Goal: Task Accomplishment & Management: Manage account settings

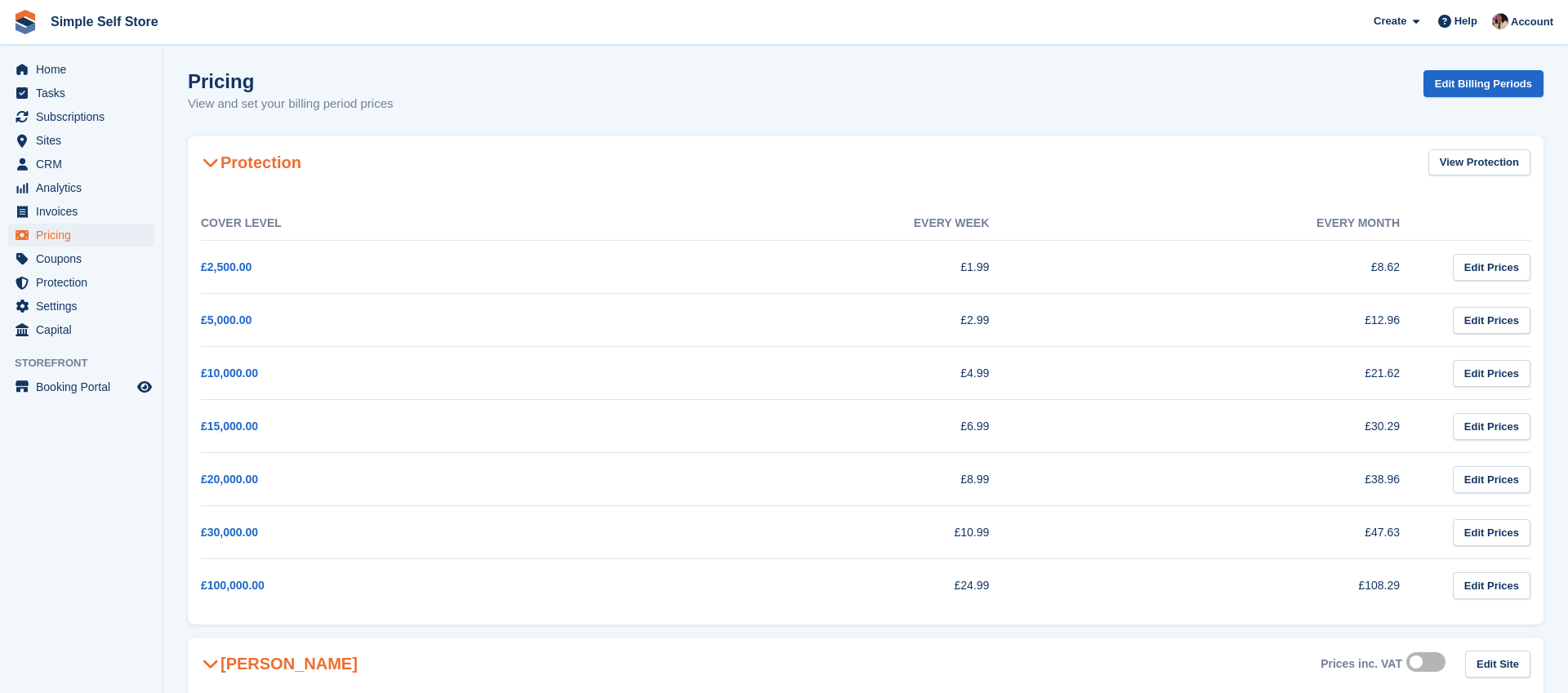
scroll to position [842, 0]
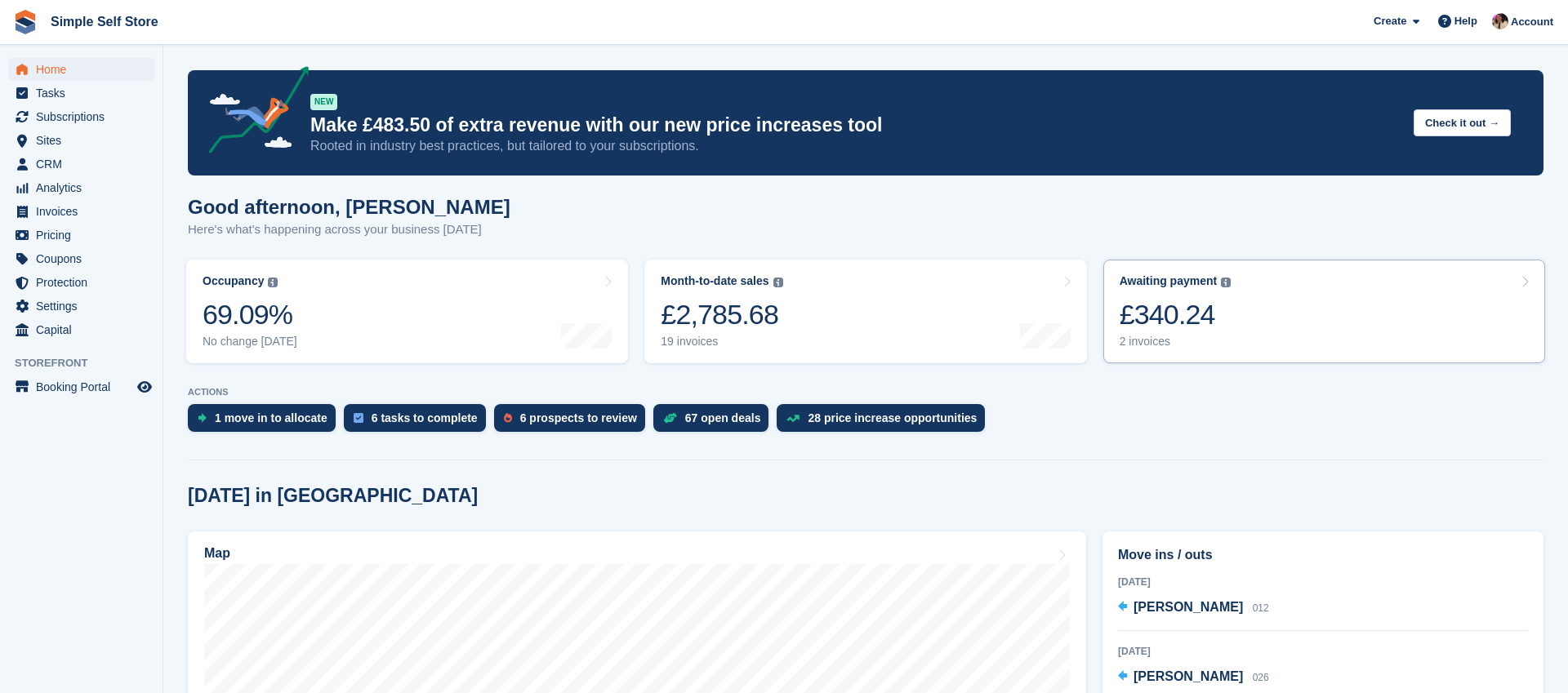
click at [1277, 310] on link "Awaiting payment The total outstanding balance on all open invoices. £340.24 2 …" at bounding box center [1324, 311] width 442 height 104
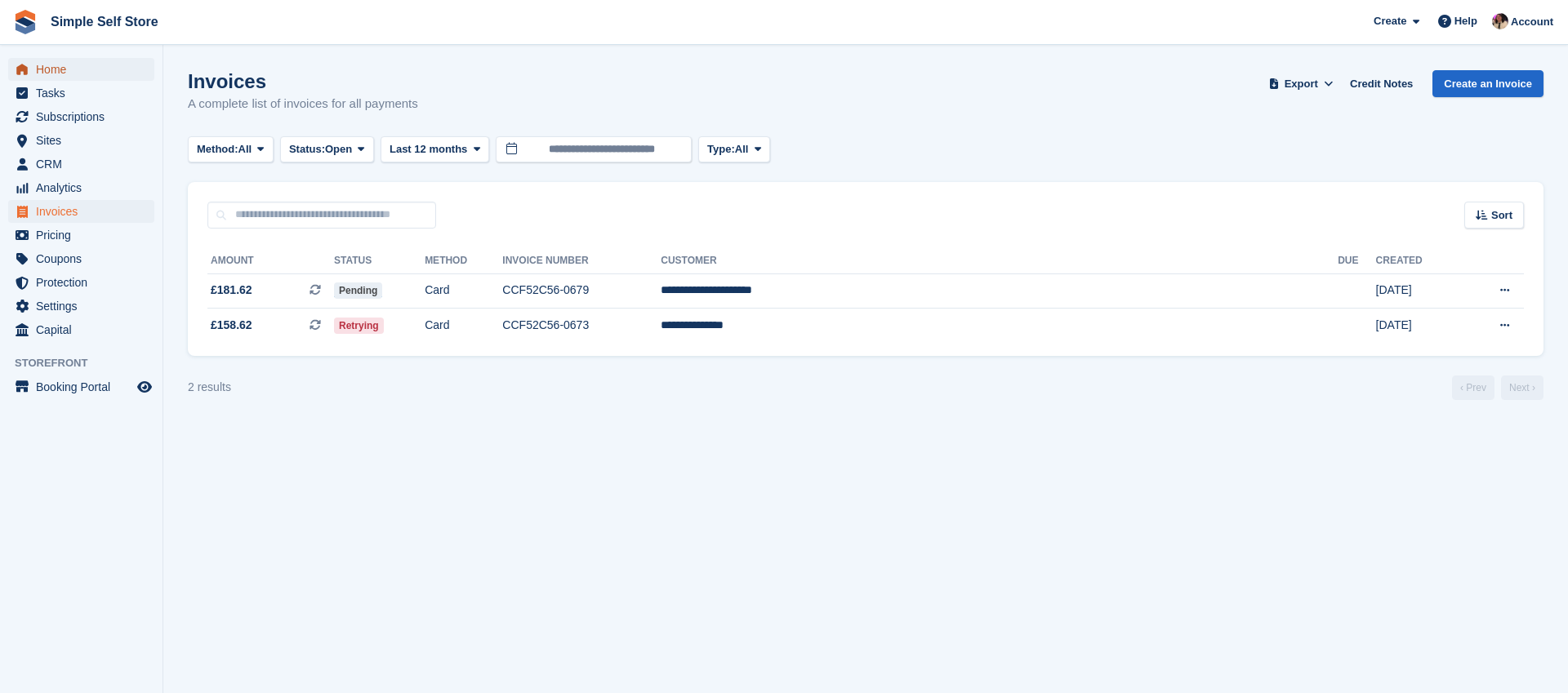
click at [51, 67] on span "Home" at bounding box center [85, 69] width 98 height 23
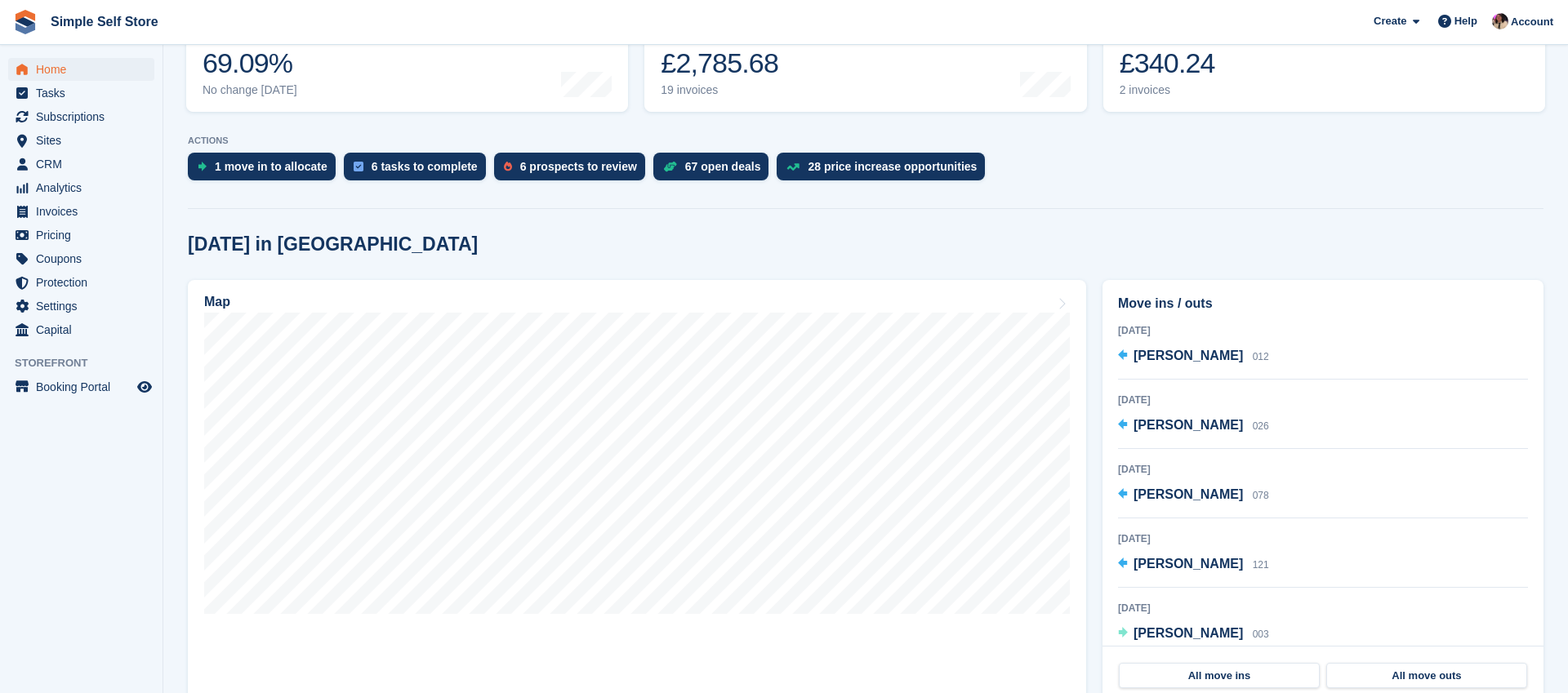
scroll to position [269, 0]
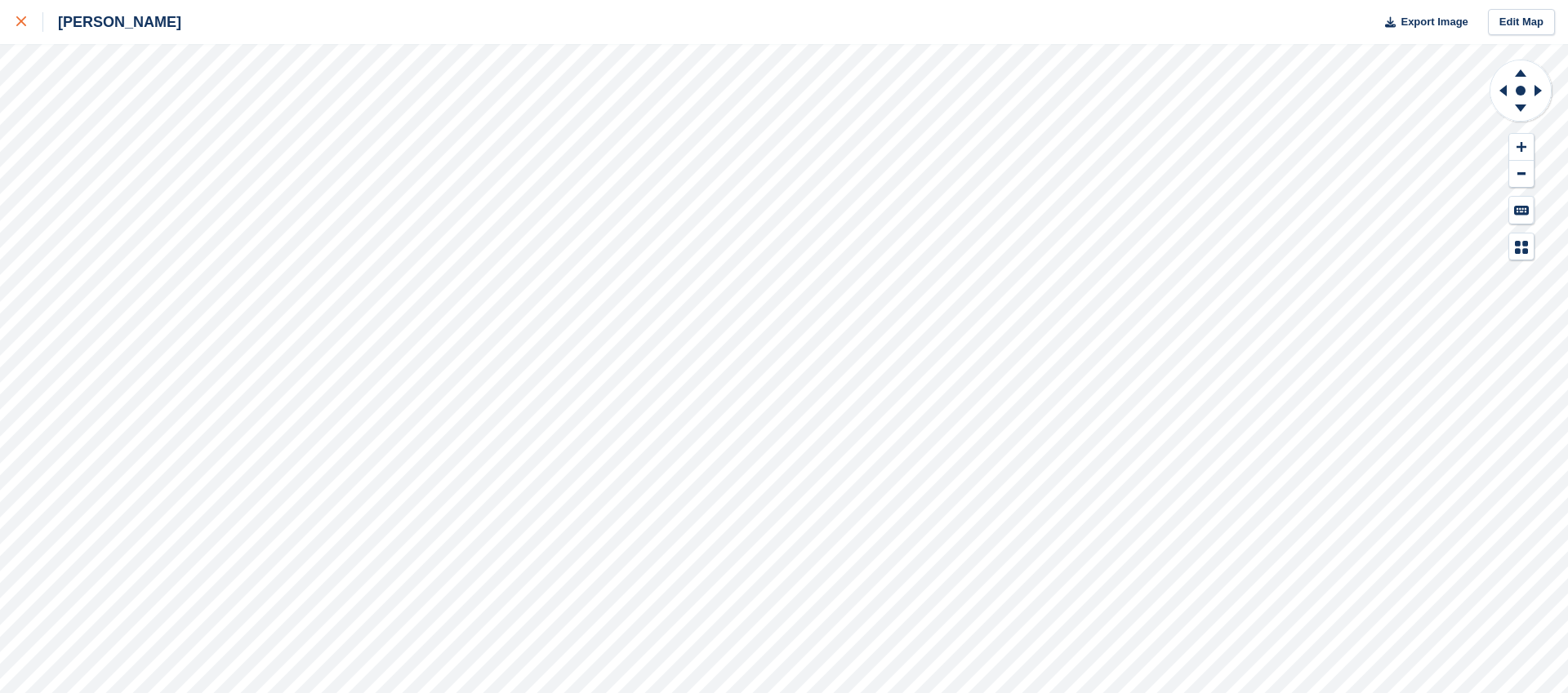
click at [16, 20] on icon at bounding box center [21, 21] width 10 height 10
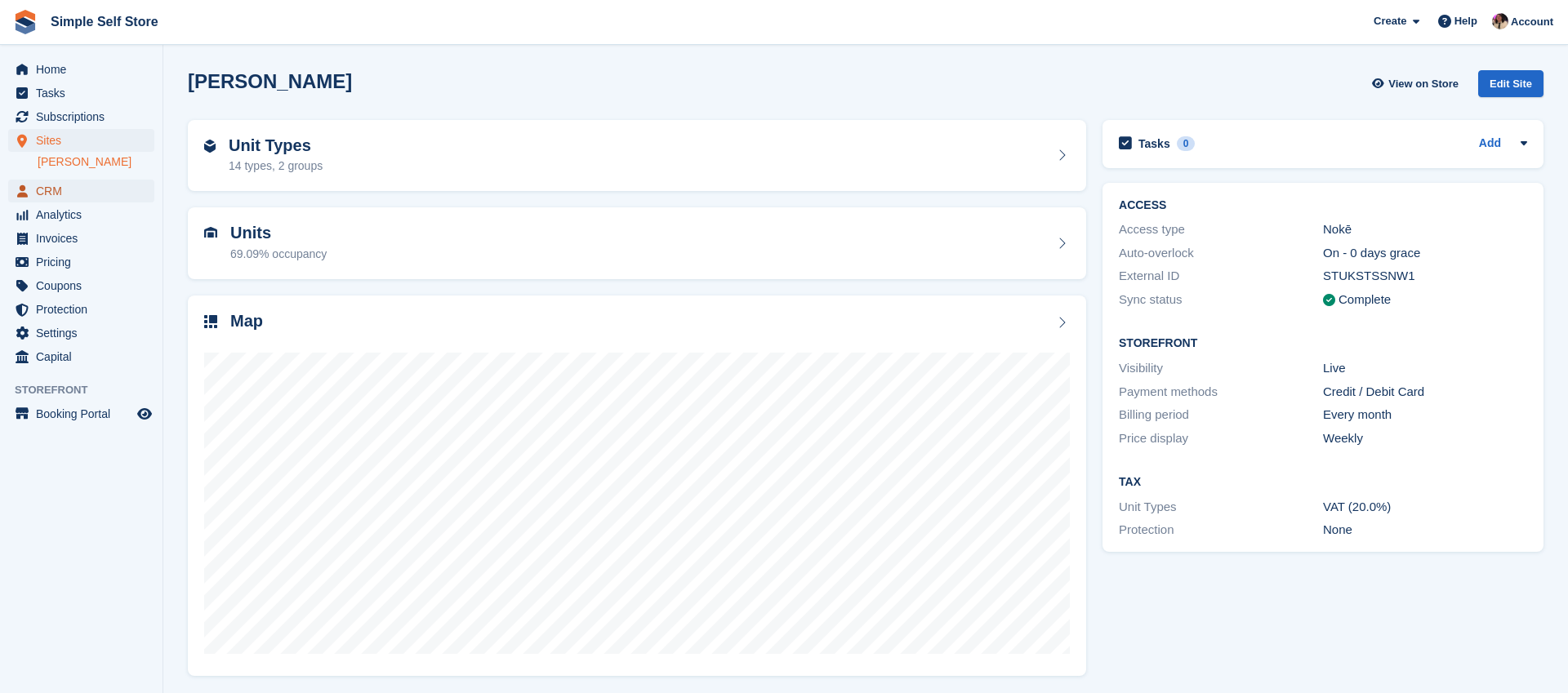
click at [73, 184] on span "CRM" at bounding box center [85, 191] width 98 height 23
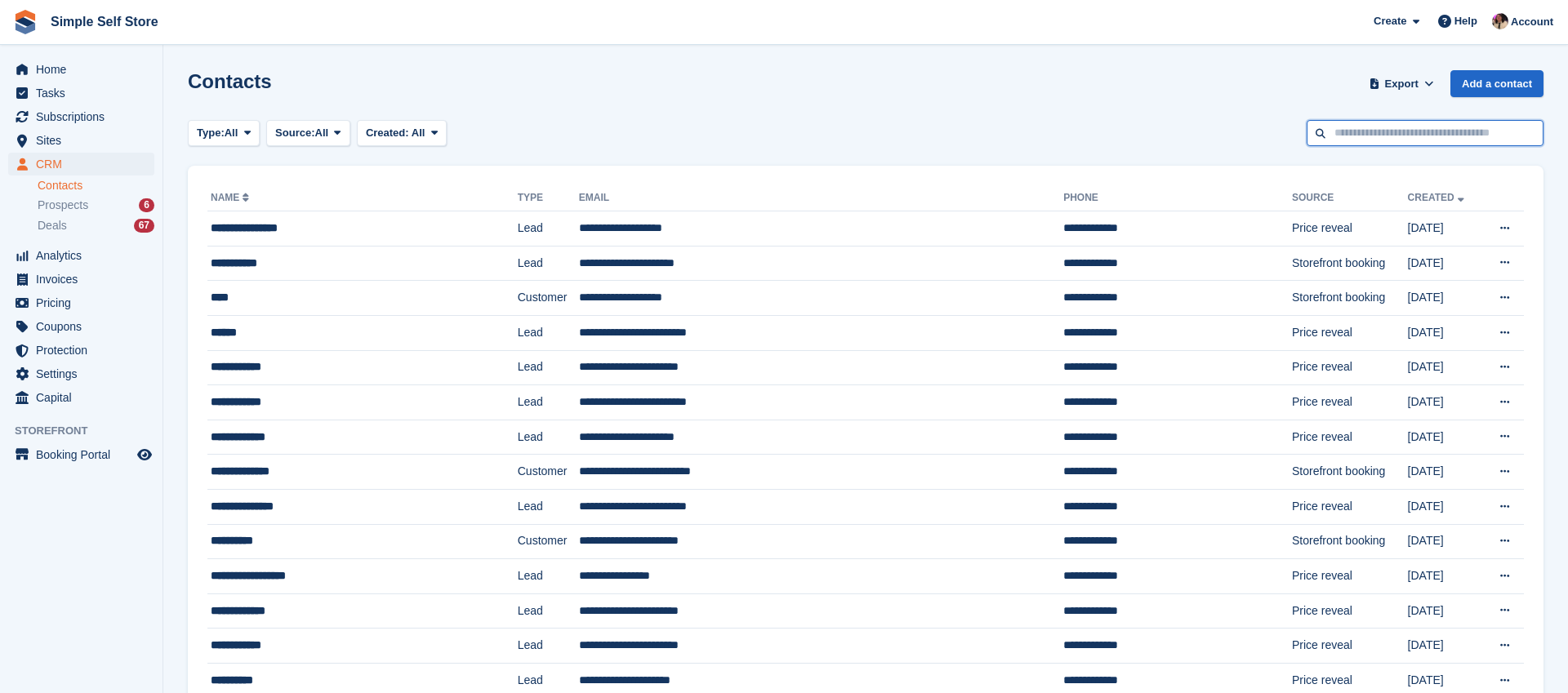
click at [1364, 136] on input "text" at bounding box center [1425, 133] width 237 height 27
type input "***"
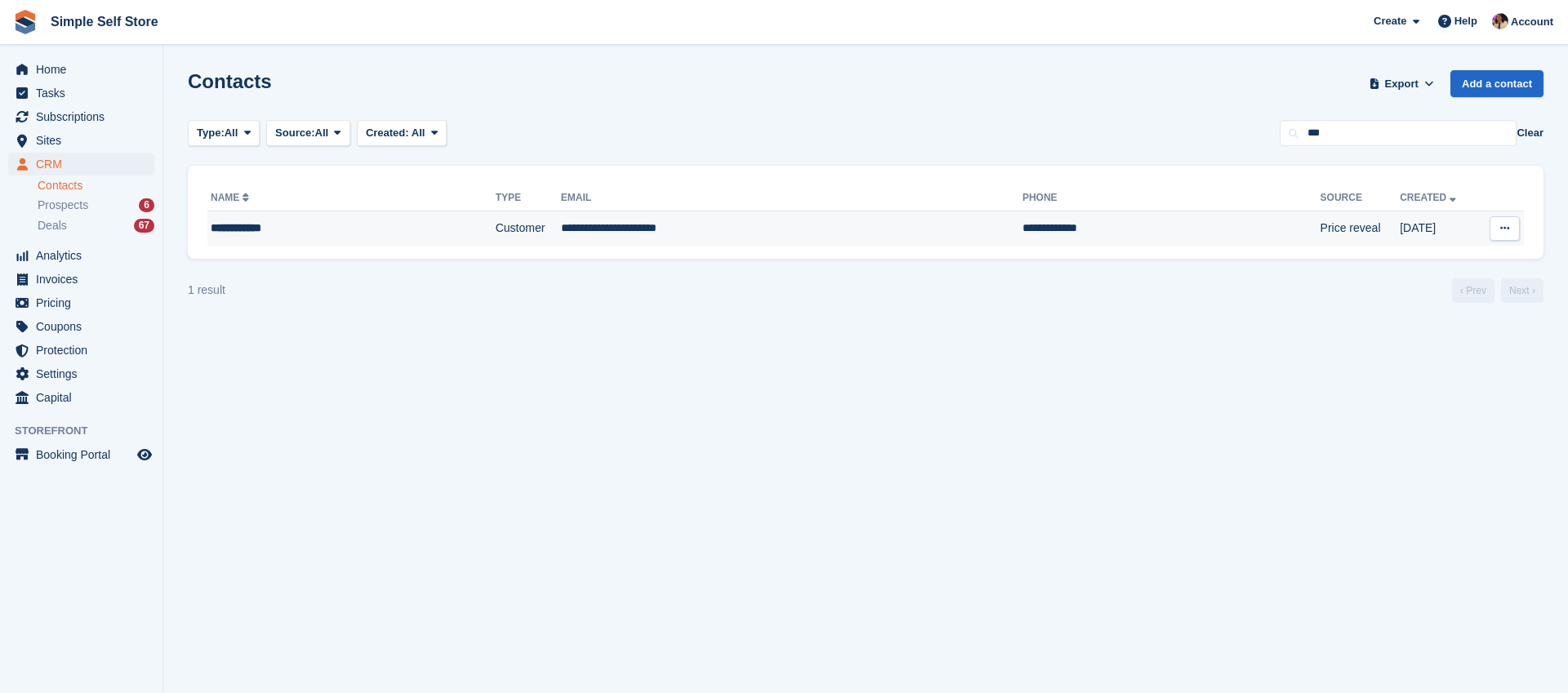
click at [841, 237] on td "**********" at bounding box center [792, 229] width 462 height 35
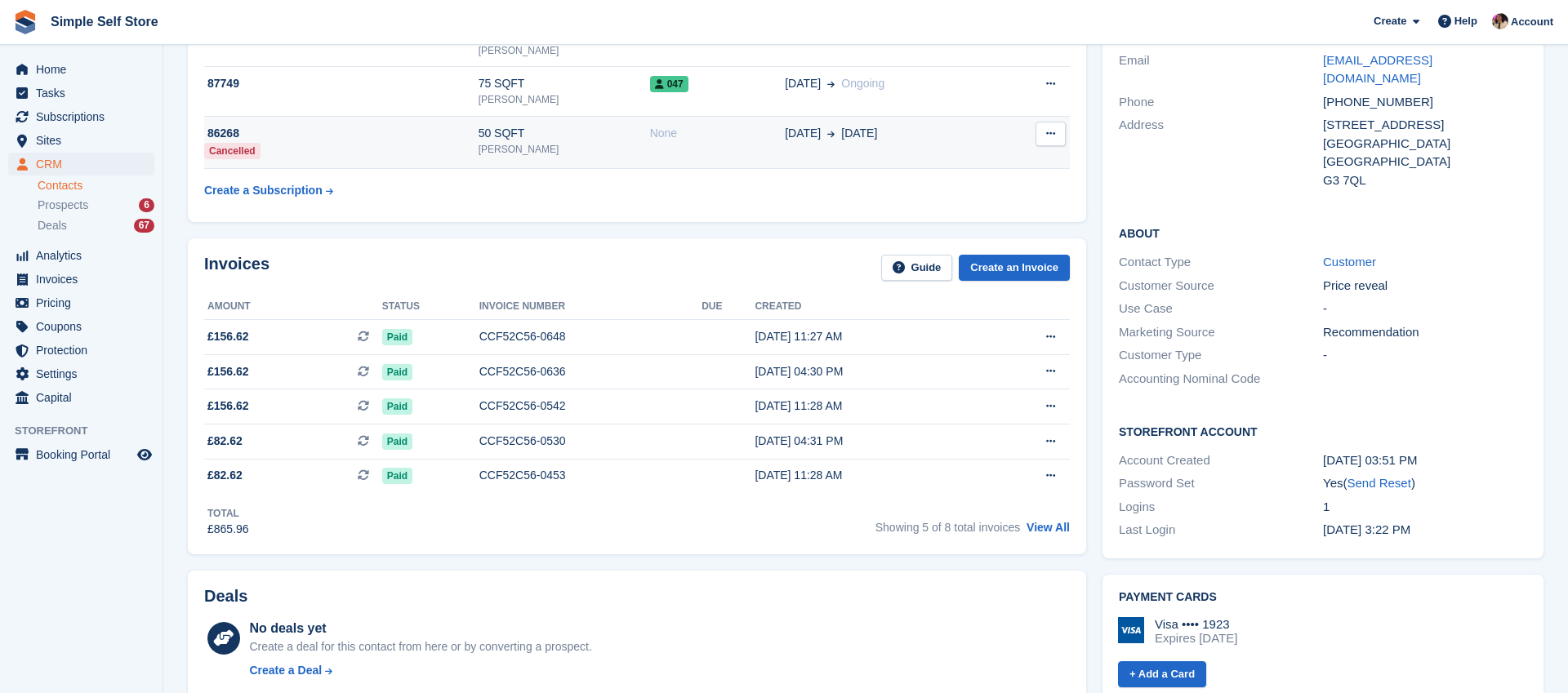
scroll to position [310, 0]
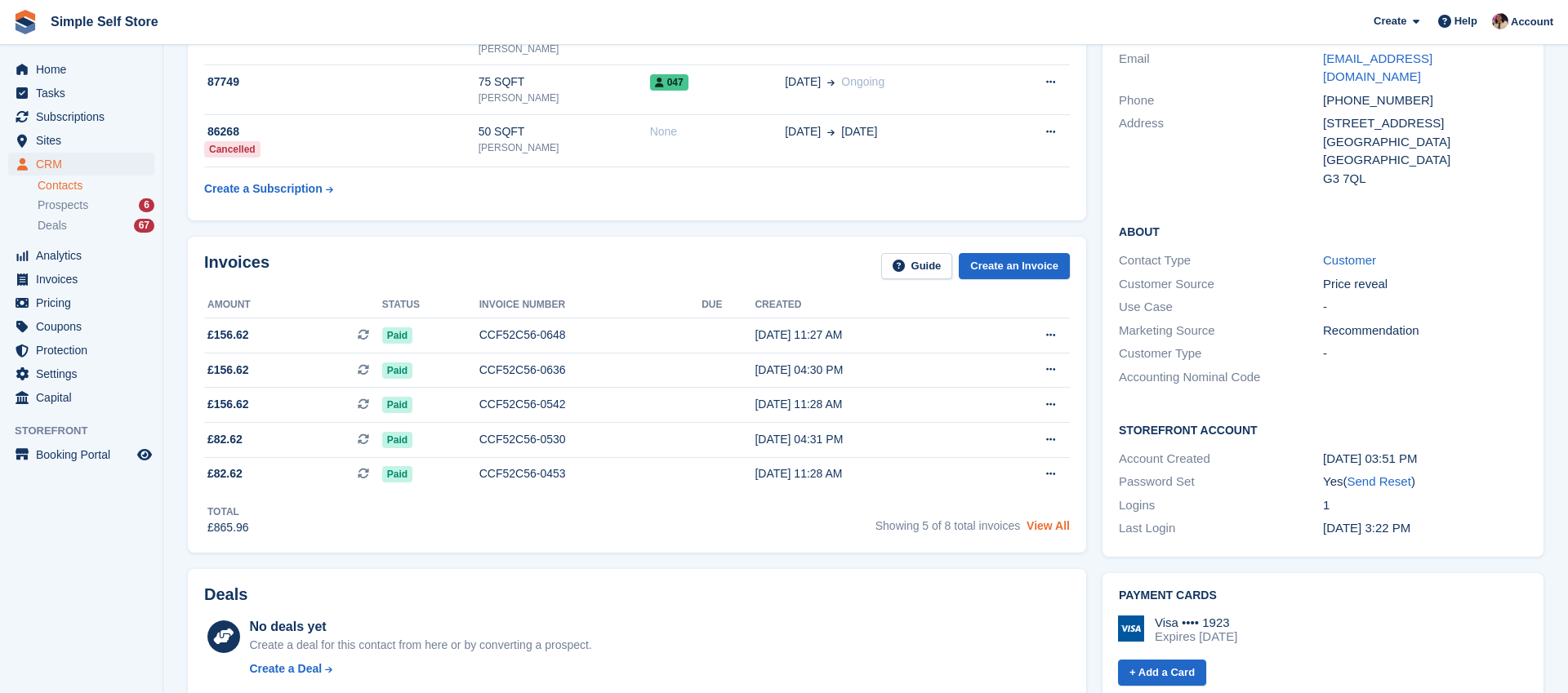
click at [1035, 531] on link "View All" at bounding box center [1048, 526] width 44 height 13
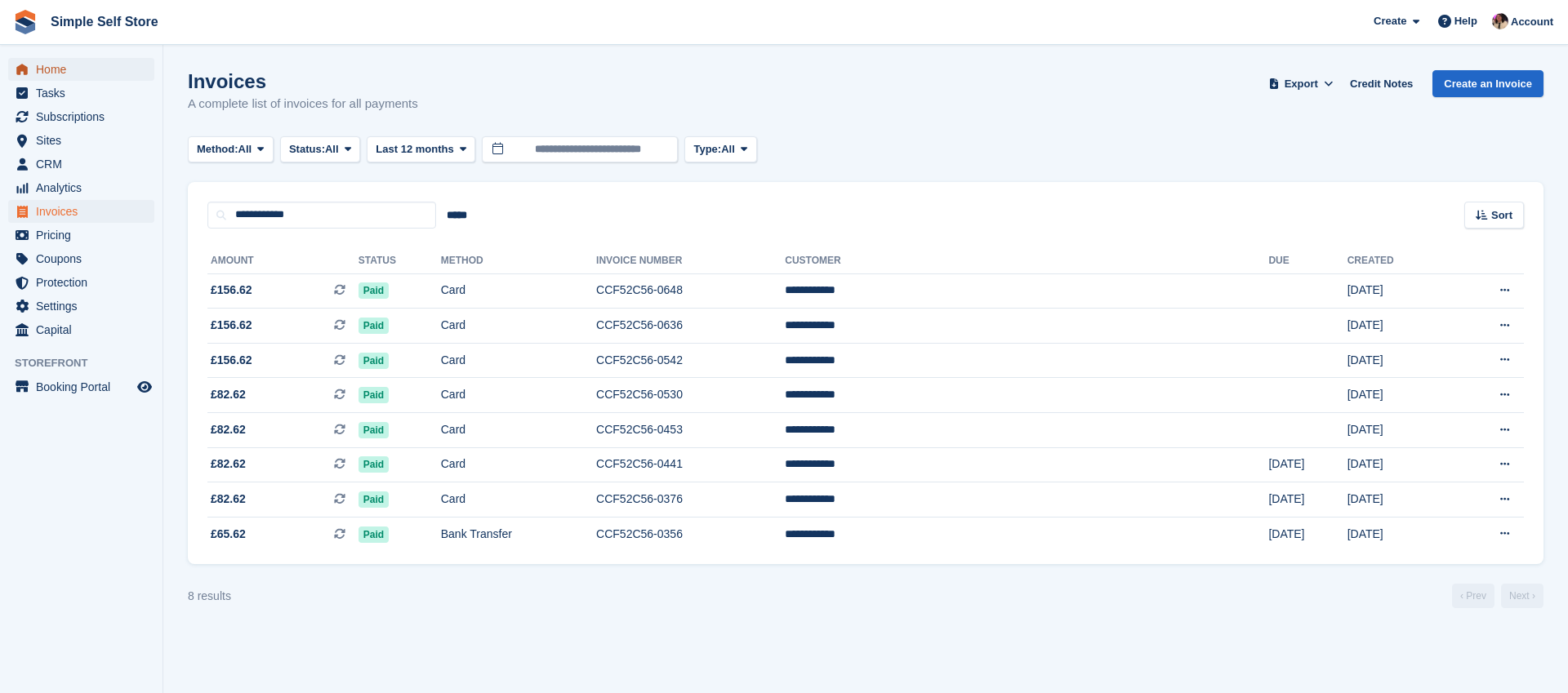
click at [93, 77] on span "Home" at bounding box center [85, 69] width 98 height 23
